Goal: Information Seeking & Learning: Learn about a topic

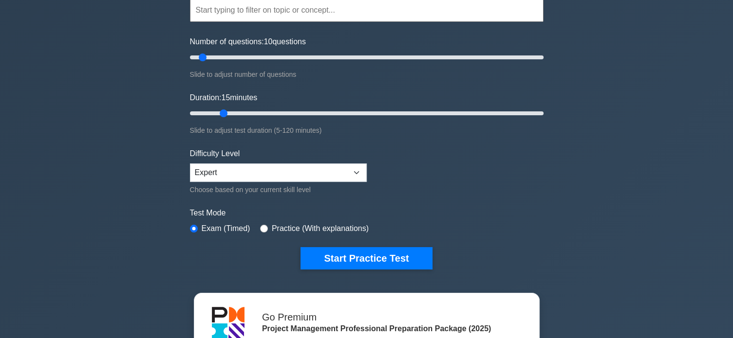
scroll to position [130, 0]
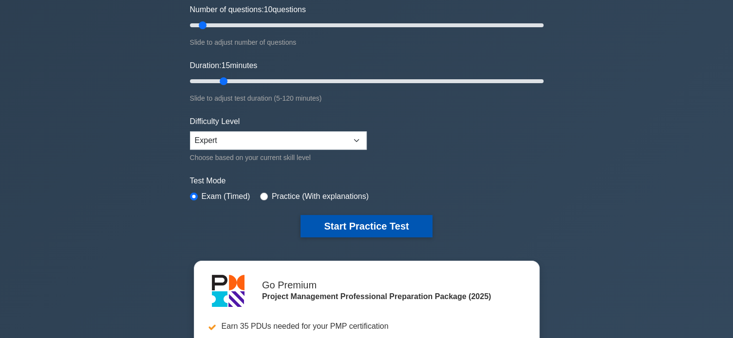
click at [343, 219] on button "Start Practice Test" at bounding box center [365, 226] width 131 height 22
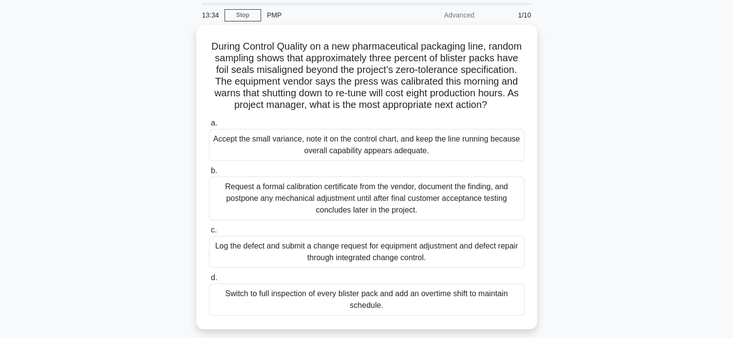
scroll to position [65, 0]
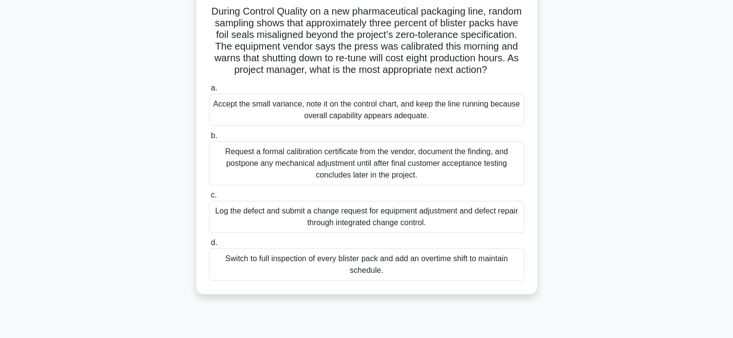
click at [386, 230] on div "Log the defect and submit a change request for equipment adjustment and defect …" at bounding box center [366, 217] width 315 height 32
click at [209, 199] on input "c. Log the defect and submit a change request for equipment adjustment and defe…" at bounding box center [209, 195] width 0 height 6
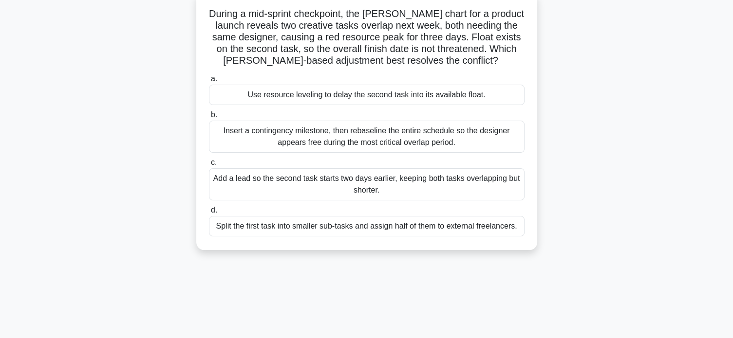
scroll to position [0, 0]
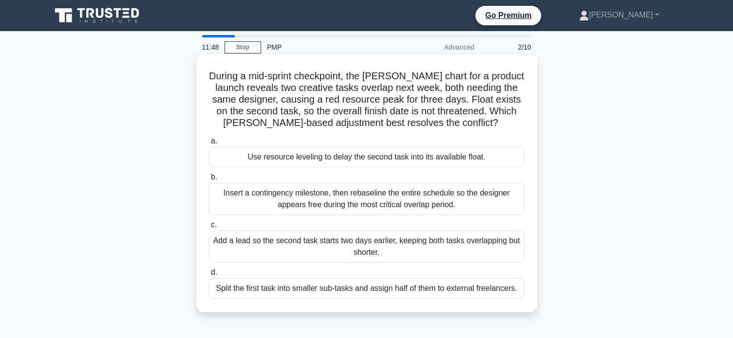
click at [434, 159] on div "Use resource leveling to delay the second task into its available float." at bounding box center [366, 157] width 315 height 20
click at [209, 145] on input "a. Use resource leveling to delay the second task into its available float." at bounding box center [209, 141] width 0 height 6
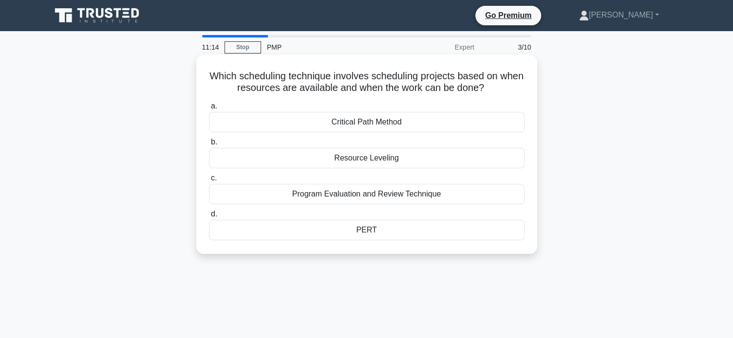
click at [390, 161] on div "Resource Leveling" at bounding box center [366, 158] width 315 height 20
click at [209, 146] on input "b. Resource Leveling" at bounding box center [209, 142] width 0 height 6
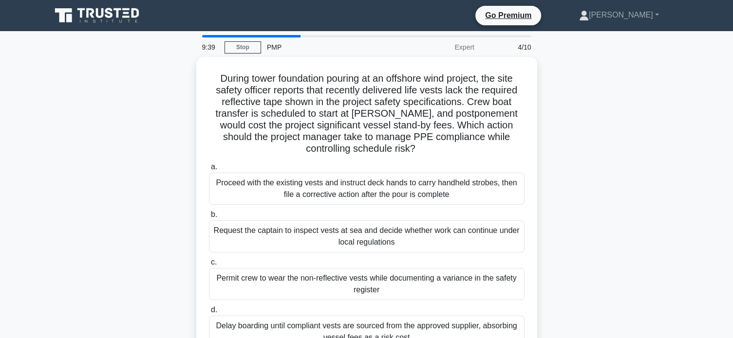
scroll to position [65, 0]
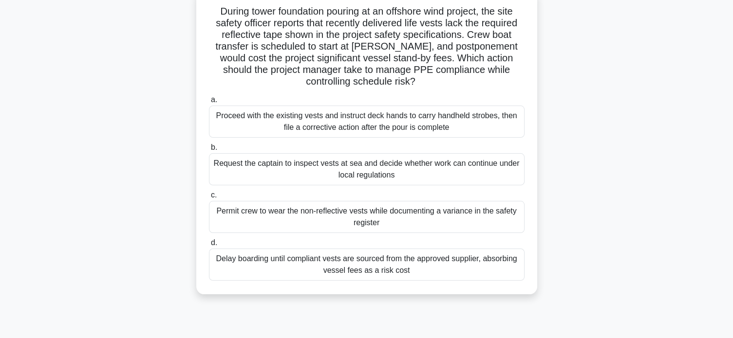
click at [425, 273] on div "Delay boarding until compliant vests are sourced from the approved supplier, ab…" at bounding box center [366, 265] width 315 height 32
click at [209, 246] on input "d. Delay boarding until compliant vests are sourced from the approved supplier,…" at bounding box center [209, 243] width 0 height 6
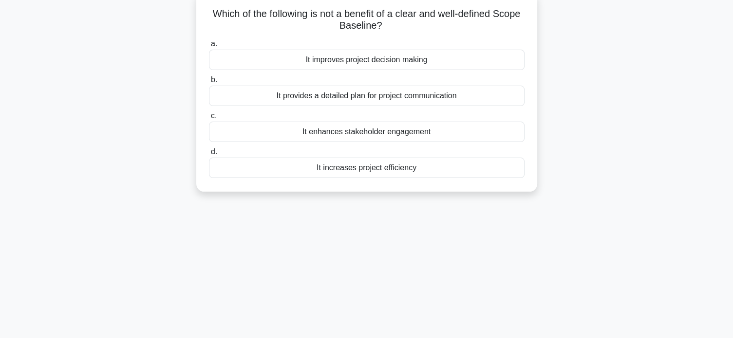
scroll to position [0, 0]
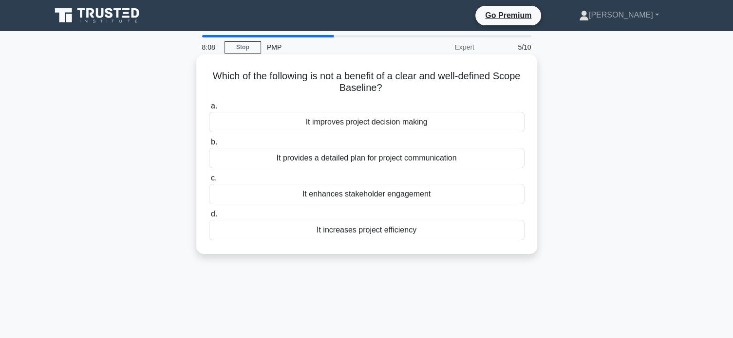
click at [440, 197] on div "It enhances stakeholder engagement" at bounding box center [366, 194] width 315 height 20
click at [209, 182] on input "c. It enhances stakeholder engagement" at bounding box center [209, 178] width 0 height 6
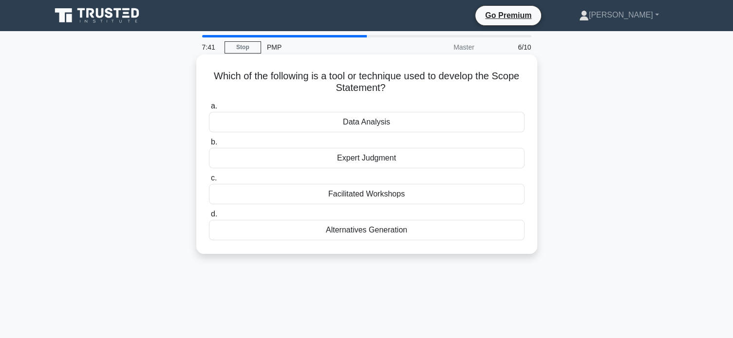
click at [408, 163] on div "Expert Judgment" at bounding box center [366, 158] width 315 height 20
click at [209, 146] on input "b. Expert Judgment" at bounding box center [209, 142] width 0 height 6
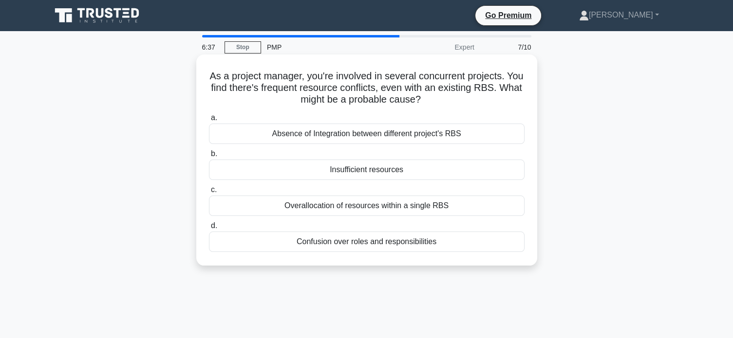
click at [483, 139] on div "Absence of Integration between different project's RBS" at bounding box center [366, 134] width 315 height 20
click at [209, 121] on input "a. Absence of Integration between different project's RBS" at bounding box center [209, 118] width 0 height 6
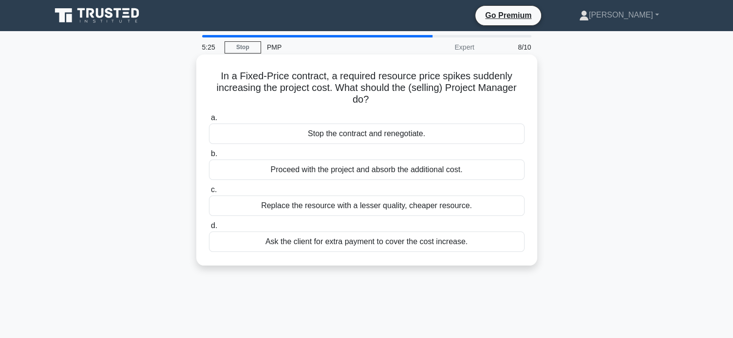
click at [472, 172] on div "Proceed with the project and absorb the additional cost." at bounding box center [366, 170] width 315 height 20
click at [209, 157] on input "b. Proceed with the project and absorb the additional cost." at bounding box center [209, 154] width 0 height 6
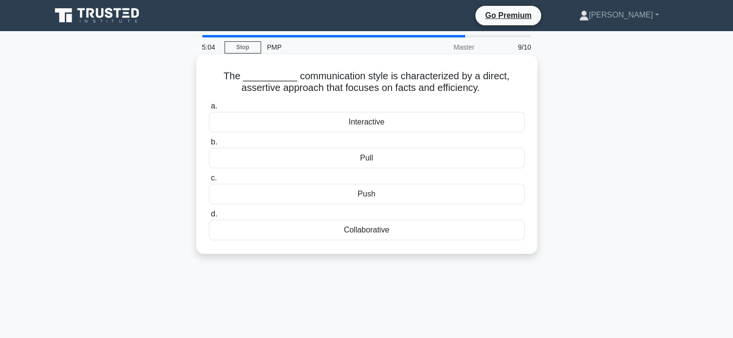
click at [429, 235] on div "Collaborative" at bounding box center [366, 230] width 315 height 20
click at [209, 218] on input "d. Collaborative" at bounding box center [209, 214] width 0 height 6
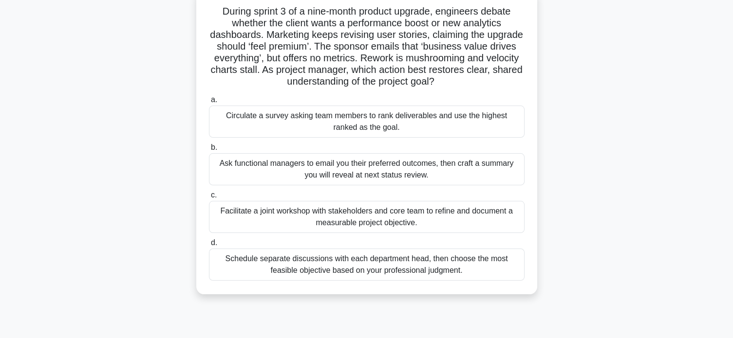
scroll to position [32, 0]
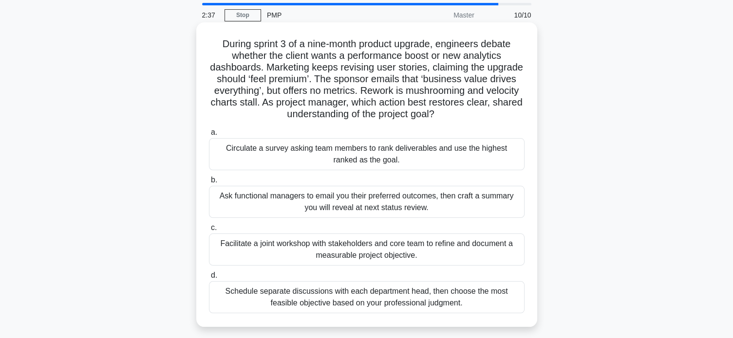
click at [420, 251] on div "Facilitate a joint workshop with stakeholders and core team to refine and docum…" at bounding box center [366, 250] width 315 height 32
click at [209, 231] on input "c. Facilitate a joint workshop with stakeholders and core team to refine and do…" at bounding box center [209, 228] width 0 height 6
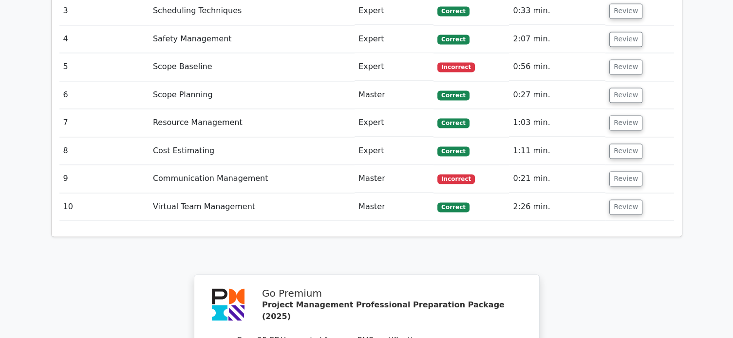
scroll to position [1461, 0]
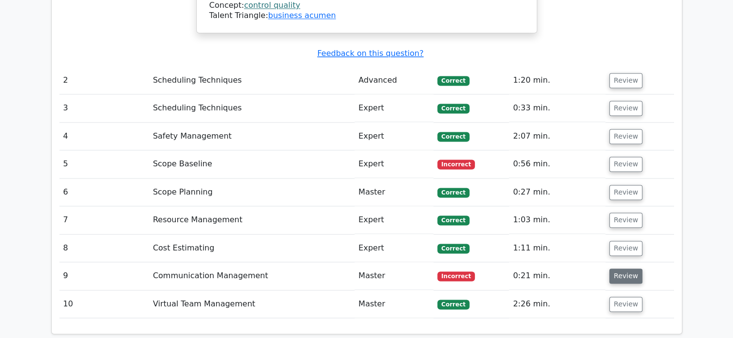
click at [629, 269] on button "Review" at bounding box center [625, 276] width 33 height 15
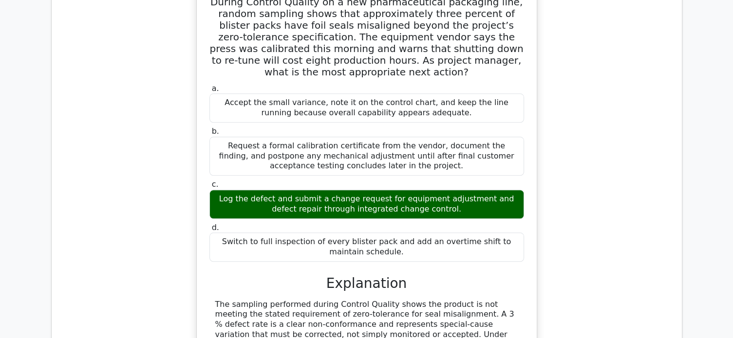
scroll to position [811, 0]
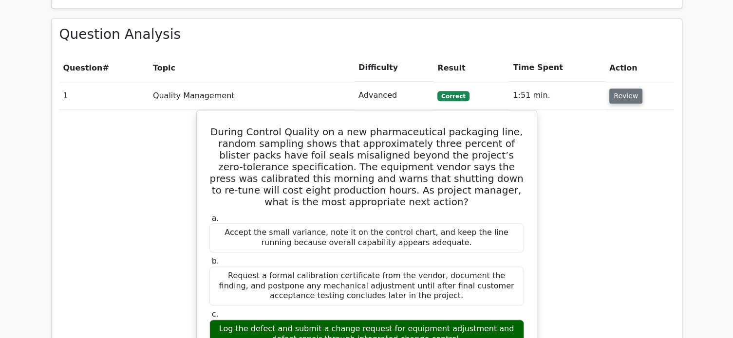
click at [623, 89] on button "Review" at bounding box center [625, 96] width 33 height 15
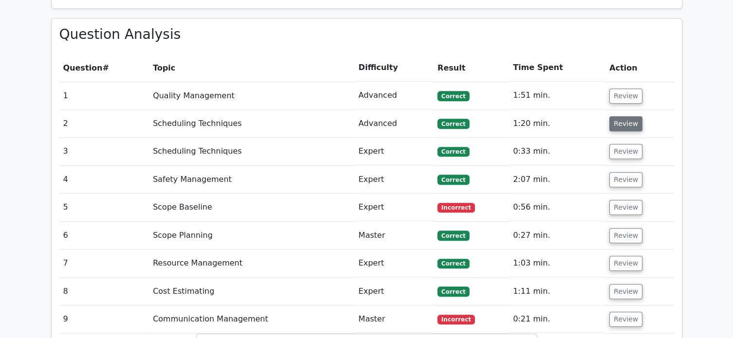
click at [623, 116] on button "Review" at bounding box center [625, 123] width 33 height 15
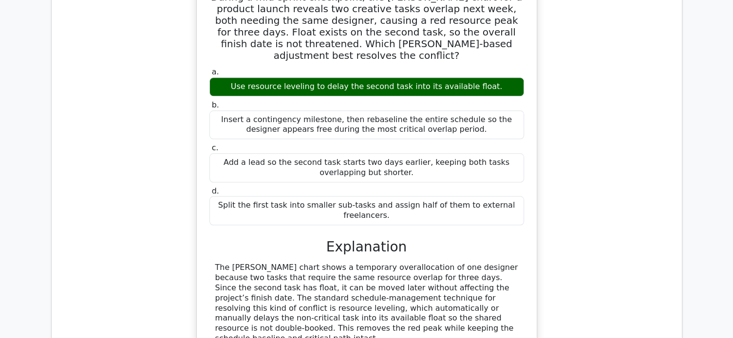
scroll to position [844, 0]
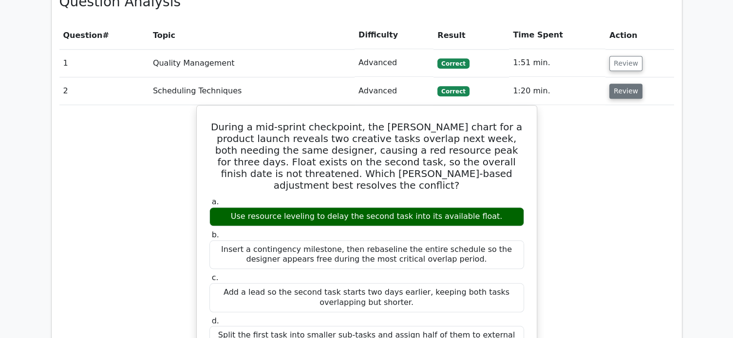
click at [623, 84] on button "Review" at bounding box center [625, 91] width 33 height 15
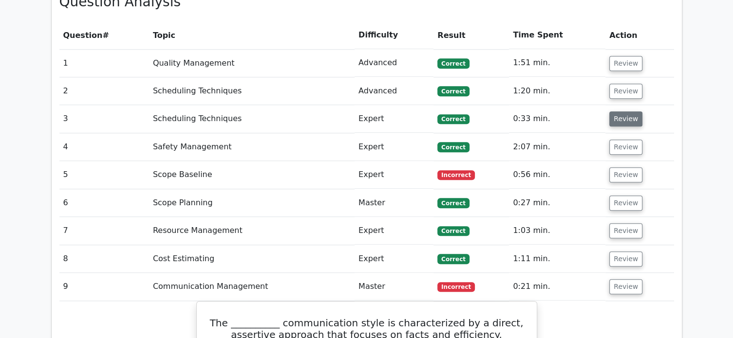
click at [622, 111] on button "Review" at bounding box center [625, 118] width 33 height 15
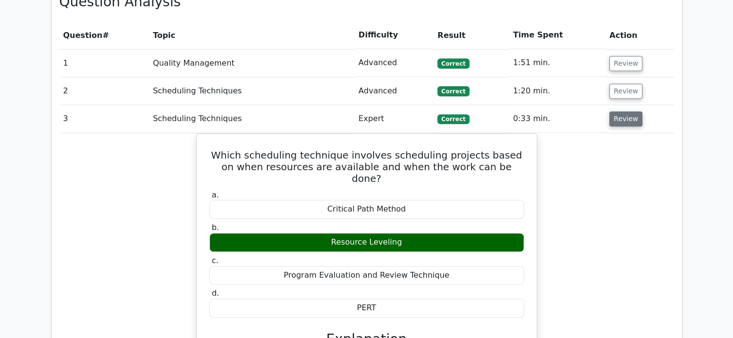
click at [629, 111] on button "Review" at bounding box center [625, 118] width 33 height 15
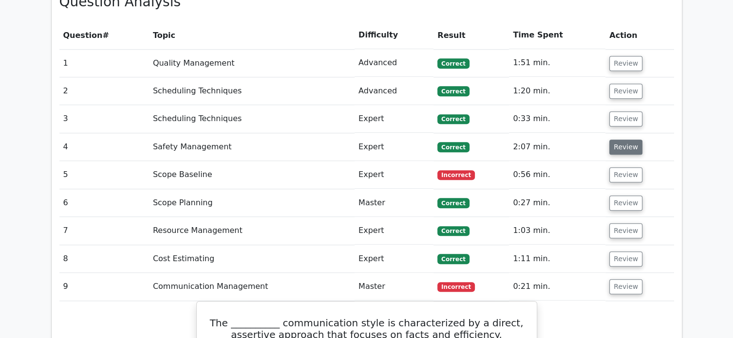
click at [625, 140] on button "Review" at bounding box center [625, 147] width 33 height 15
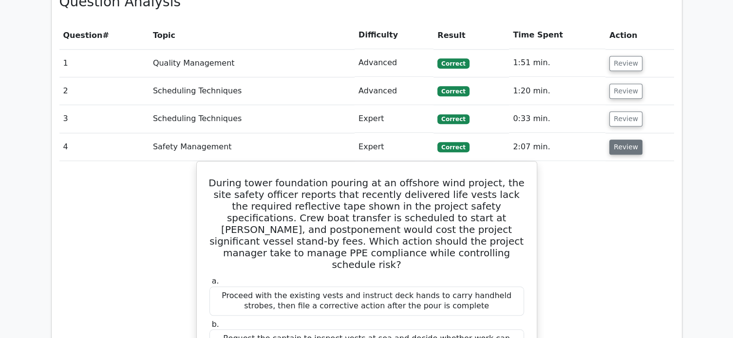
click at [625, 140] on button "Review" at bounding box center [625, 147] width 33 height 15
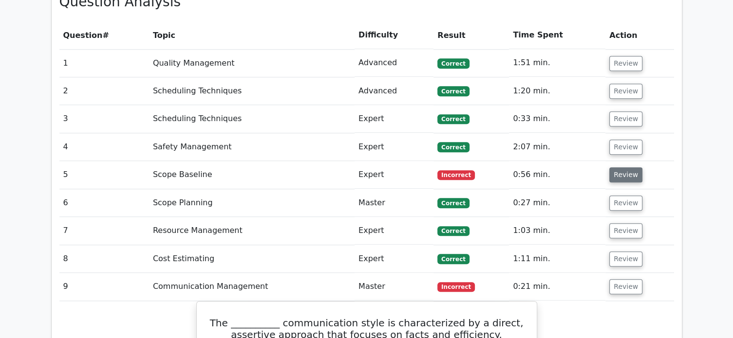
click at [622, 167] on button "Review" at bounding box center [625, 174] width 33 height 15
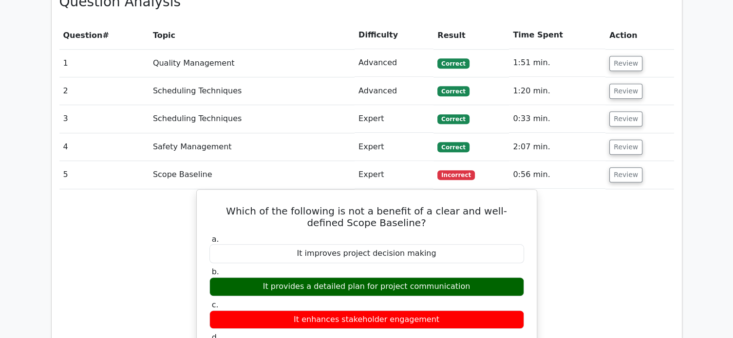
scroll to position [909, 0]
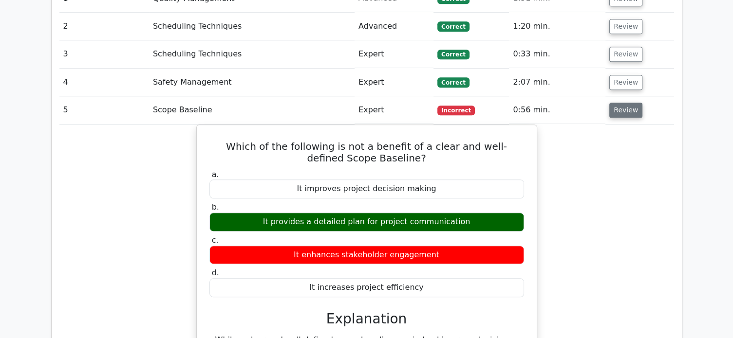
click at [626, 103] on button "Review" at bounding box center [625, 110] width 33 height 15
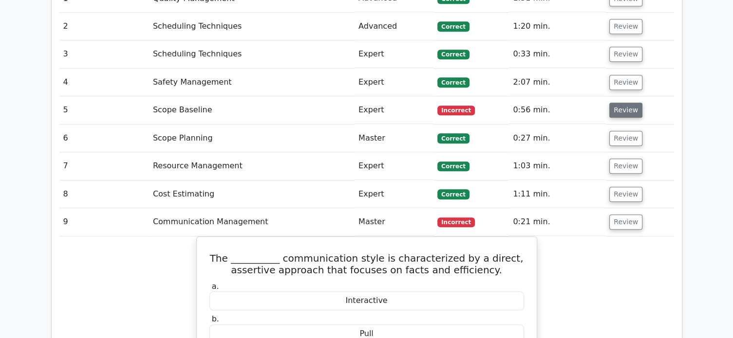
click at [626, 103] on button "Review" at bounding box center [625, 110] width 33 height 15
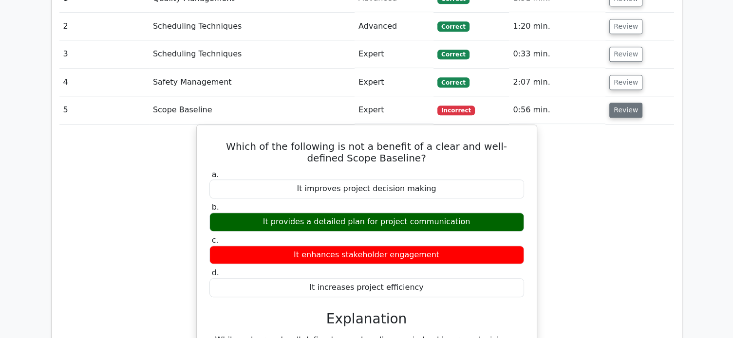
click at [626, 103] on button "Review" at bounding box center [625, 110] width 33 height 15
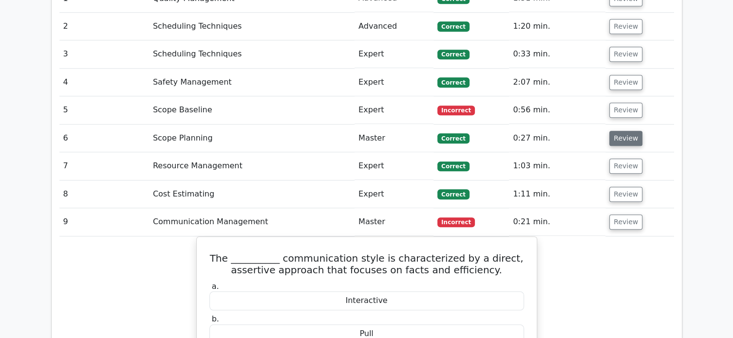
click at [623, 131] on button "Review" at bounding box center [625, 138] width 33 height 15
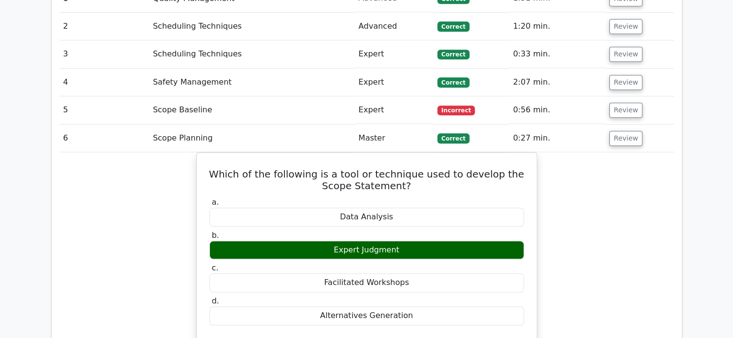
scroll to position [941, 0]
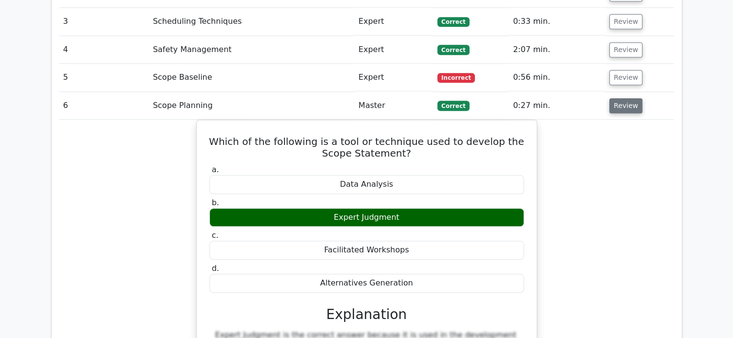
click at [627, 98] on button "Review" at bounding box center [625, 105] width 33 height 15
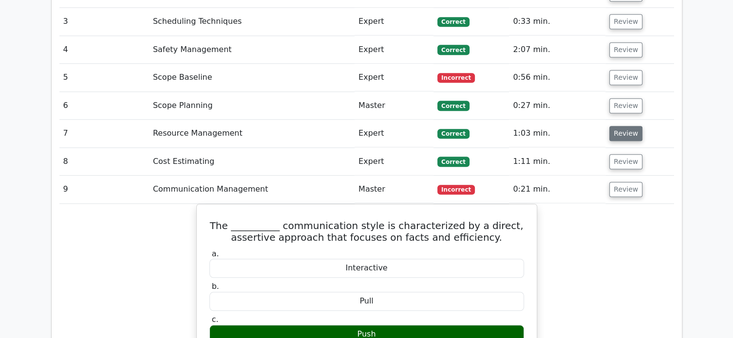
click at [625, 126] on button "Review" at bounding box center [625, 133] width 33 height 15
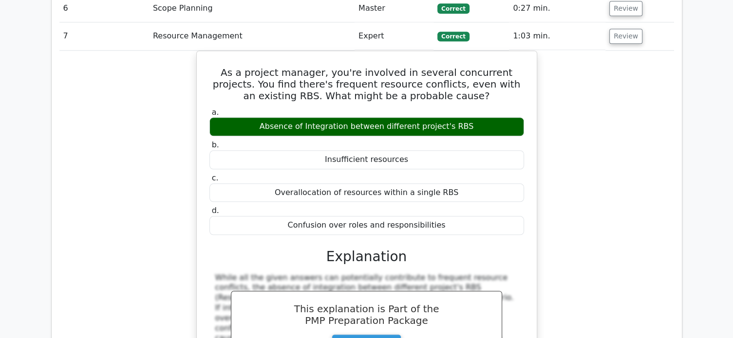
scroll to position [974, 0]
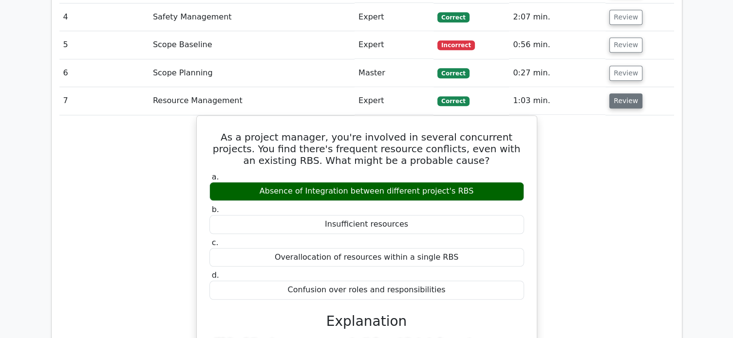
click at [629, 93] on button "Review" at bounding box center [625, 100] width 33 height 15
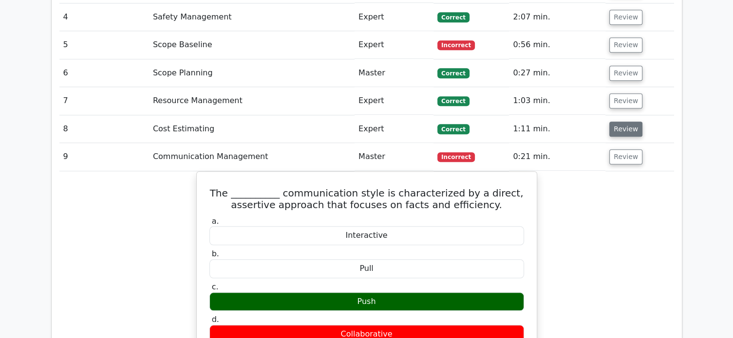
click at [626, 122] on button "Review" at bounding box center [625, 129] width 33 height 15
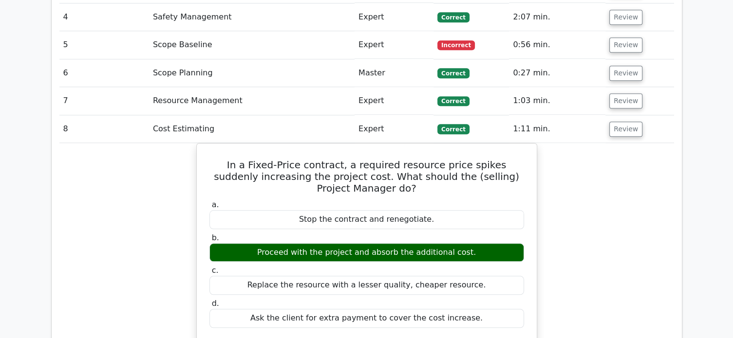
scroll to position [941, 0]
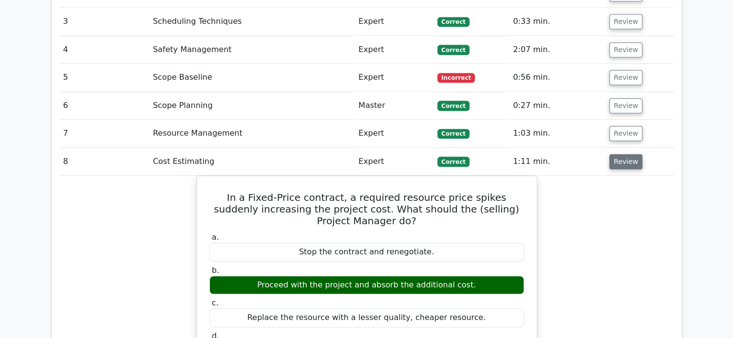
click at [624, 154] on button "Review" at bounding box center [625, 161] width 33 height 15
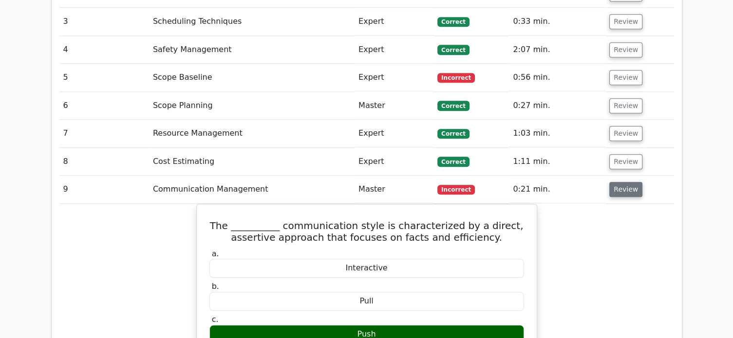
click at [625, 182] on button "Review" at bounding box center [625, 189] width 33 height 15
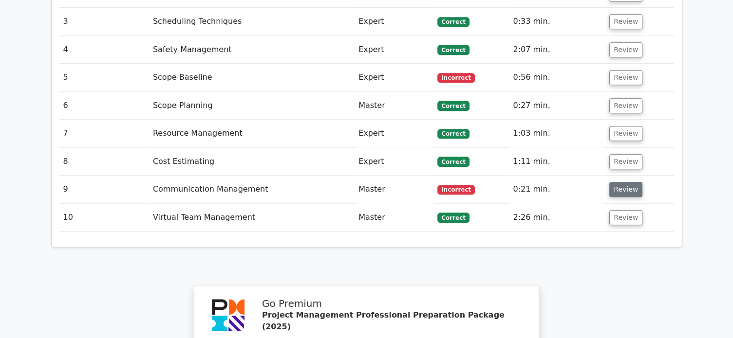
click at [625, 182] on button "Review" at bounding box center [625, 189] width 33 height 15
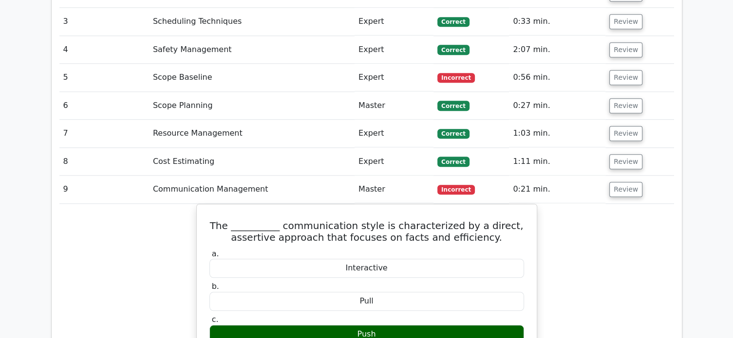
scroll to position [1039, 0]
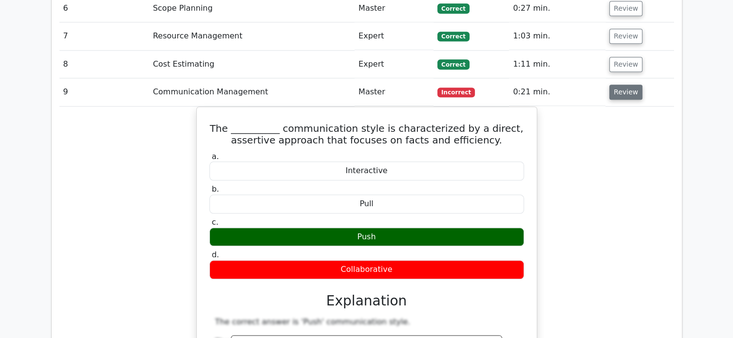
click at [625, 85] on button "Review" at bounding box center [625, 92] width 33 height 15
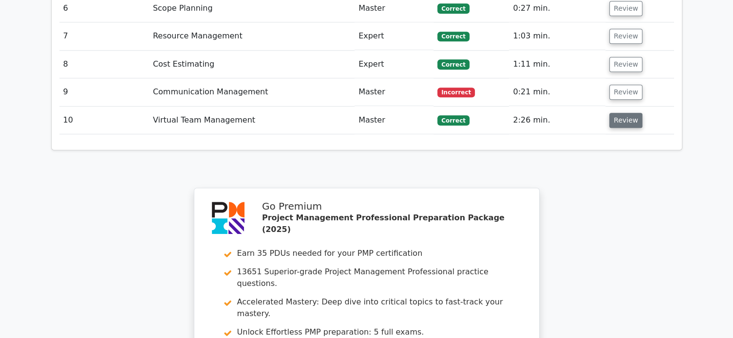
click at [623, 113] on button "Review" at bounding box center [625, 120] width 33 height 15
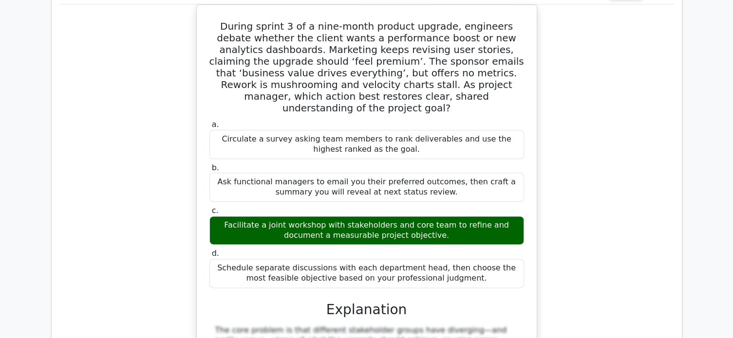
scroll to position [1136, 0]
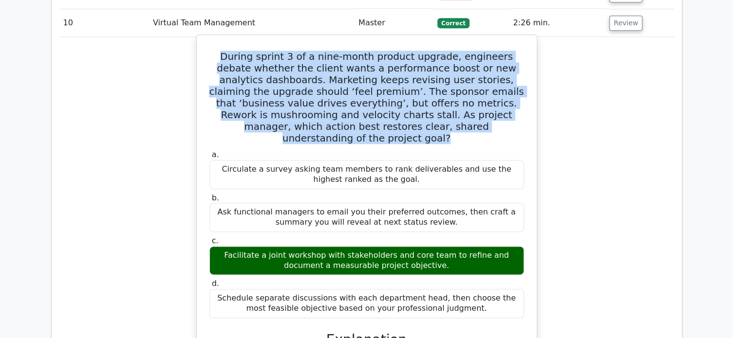
drag, startPoint x: 480, startPoint y: 87, endPoint x: 212, endPoint y: 17, distance: 276.3
click at [212, 51] on h5 "During sprint 3 of a nine-month product upgrade, engineers debate whether the c…" at bounding box center [366, 97] width 316 height 93
copy h5 "During sprint 3 of a nine-month product upgrade, engineers debate whether the c…"
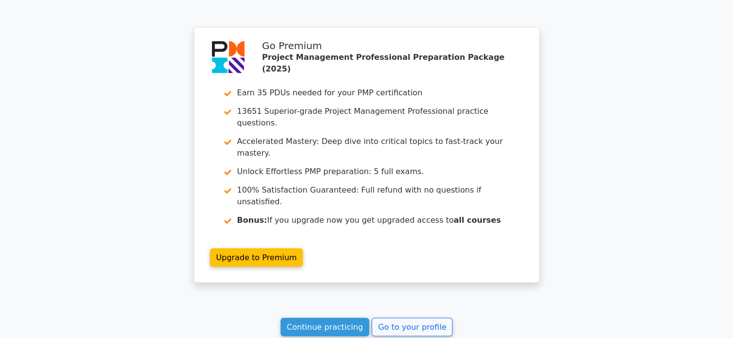
scroll to position [1835, 0]
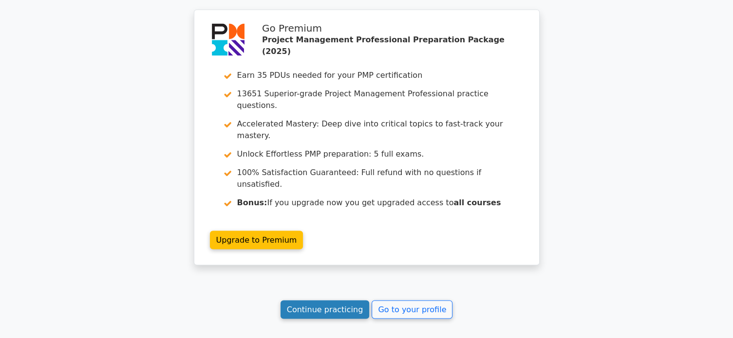
click at [320, 301] on link "Continue practicing" at bounding box center [324, 310] width 89 height 19
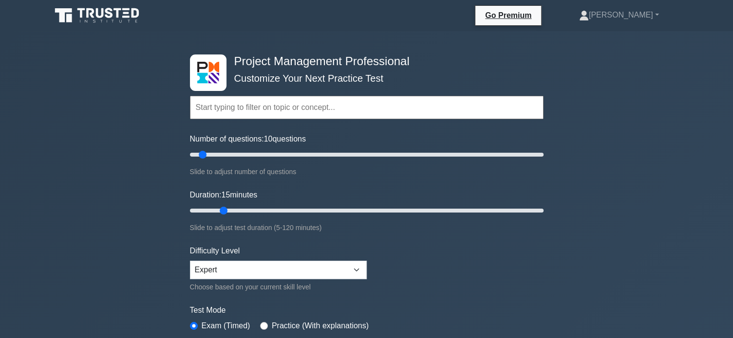
drag, startPoint x: 209, startPoint y: 212, endPoint x: 217, endPoint y: 210, distance: 8.0
type input "15"
click at [217, 210] on input "Duration: 15 minutes" at bounding box center [366, 211] width 353 height 12
click at [582, 238] on div "Project Management Professional Customize Your Next Practice Test Topics Scope …" at bounding box center [366, 328] width 733 height 594
